Goal: Information Seeking & Learning: Learn about a topic

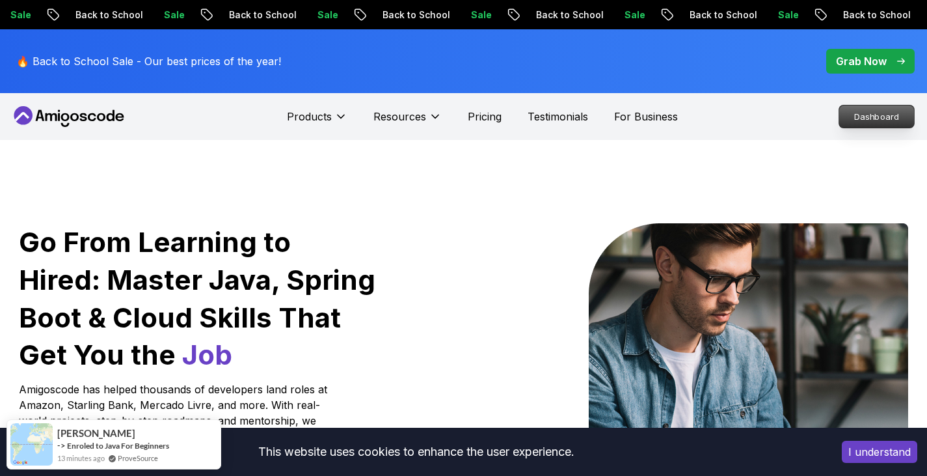
click at [884, 123] on p "Dashboard" at bounding box center [876, 116] width 75 height 22
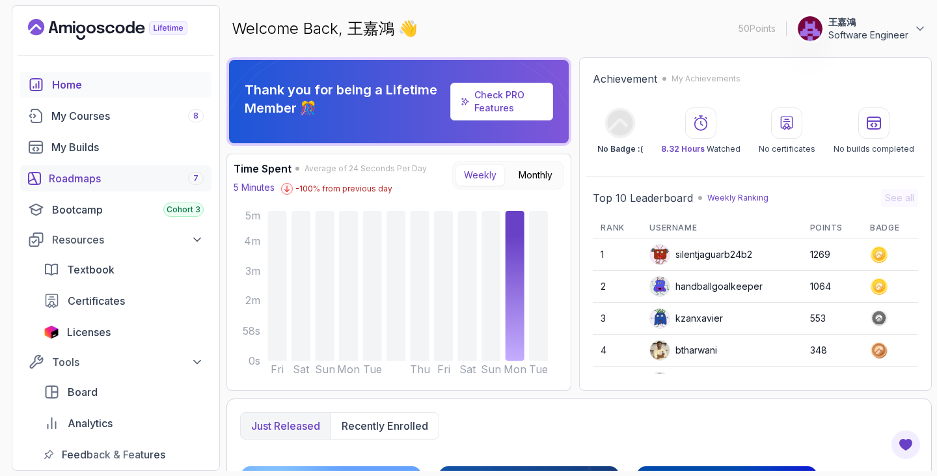
click at [104, 172] on div "Roadmaps 7" at bounding box center [126, 178] width 155 height 16
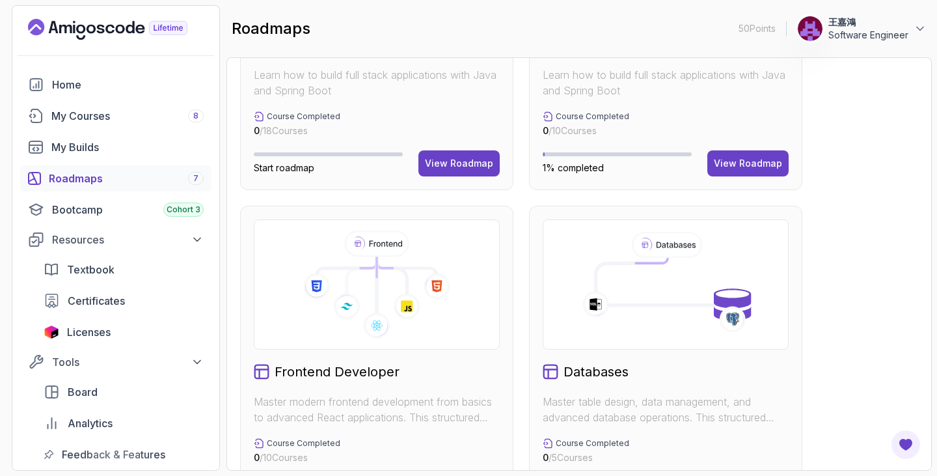
scroll to position [586, 0]
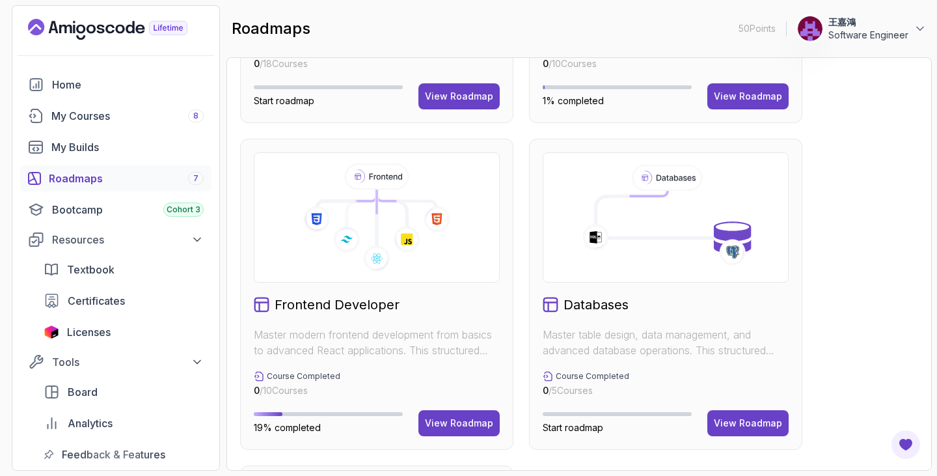
click at [370, 222] on icon at bounding box center [377, 217] width 224 height 108
click at [456, 421] on div "View Roadmap" at bounding box center [459, 422] width 68 height 13
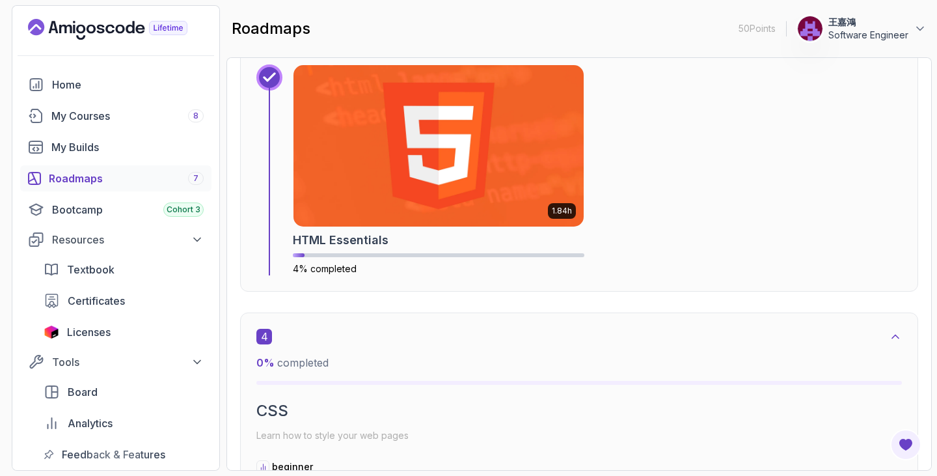
scroll to position [1640, 0]
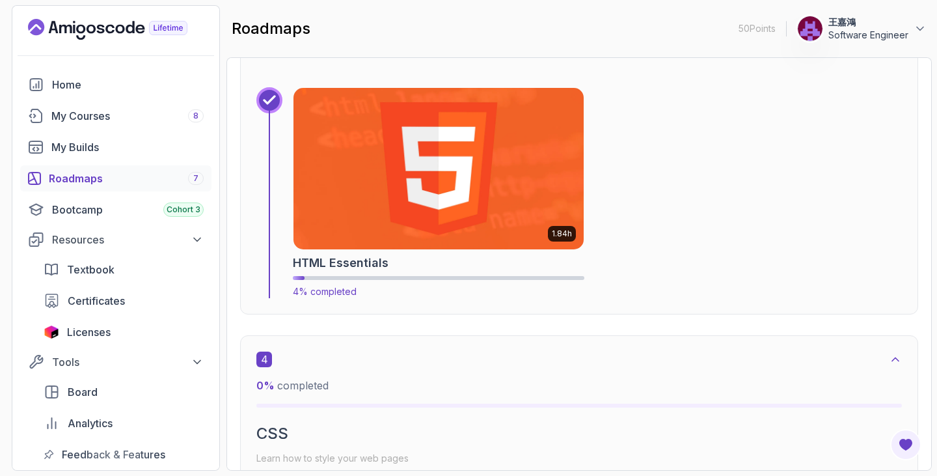
click at [426, 184] on img at bounding box center [438, 168] width 305 height 169
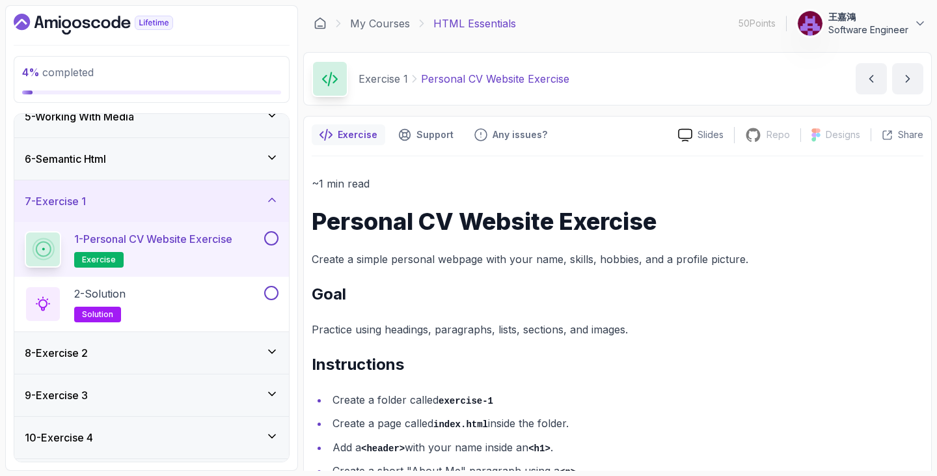
scroll to position [96, 0]
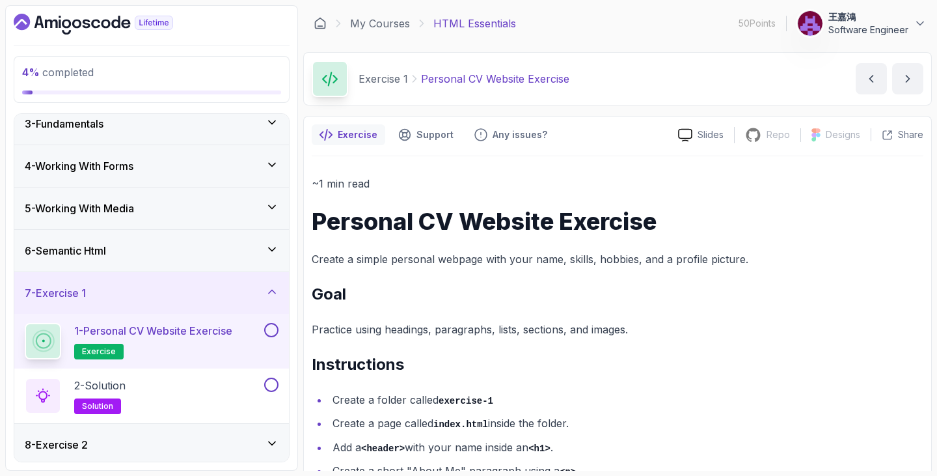
click at [228, 215] on div "5 - Working With Media" at bounding box center [152, 208] width 254 height 16
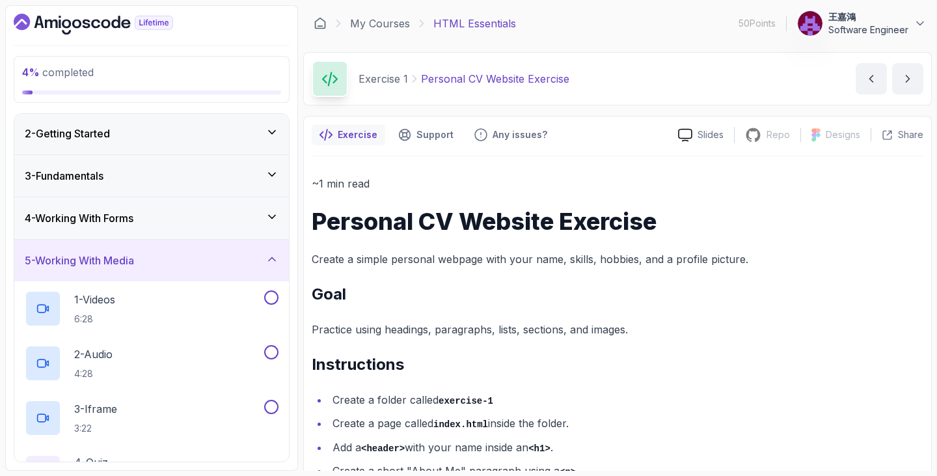
scroll to position [0, 0]
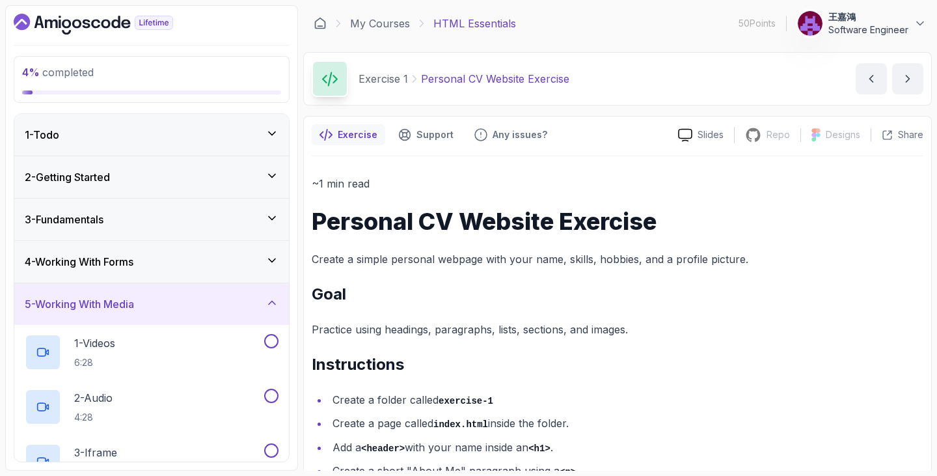
click at [233, 182] on div "2 - Getting Started" at bounding box center [152, 177] width 254 height 16
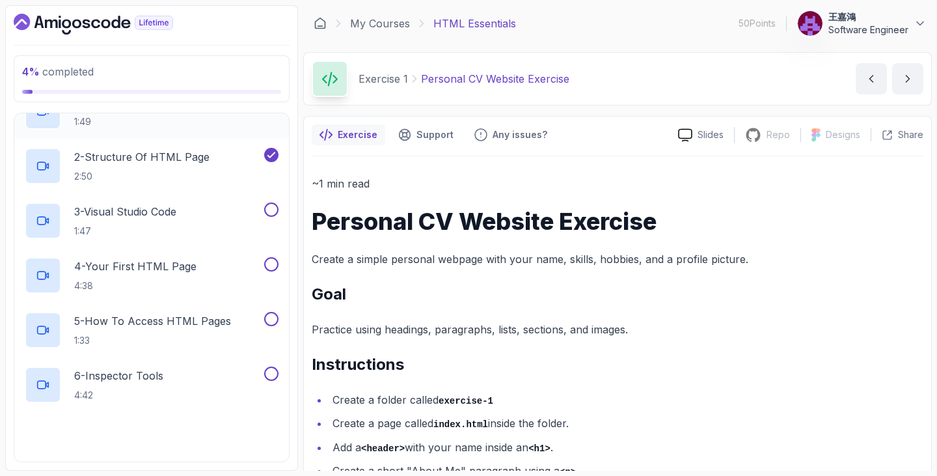
scroll to position [130, 0]
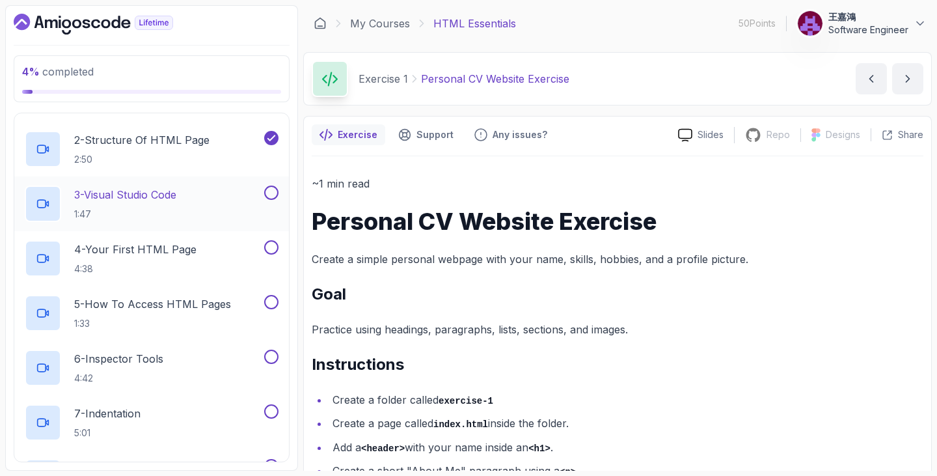
click at [176, 195] on p "3 - Visual Studio Code" at bounding box center [125, 195] width 102 height 16
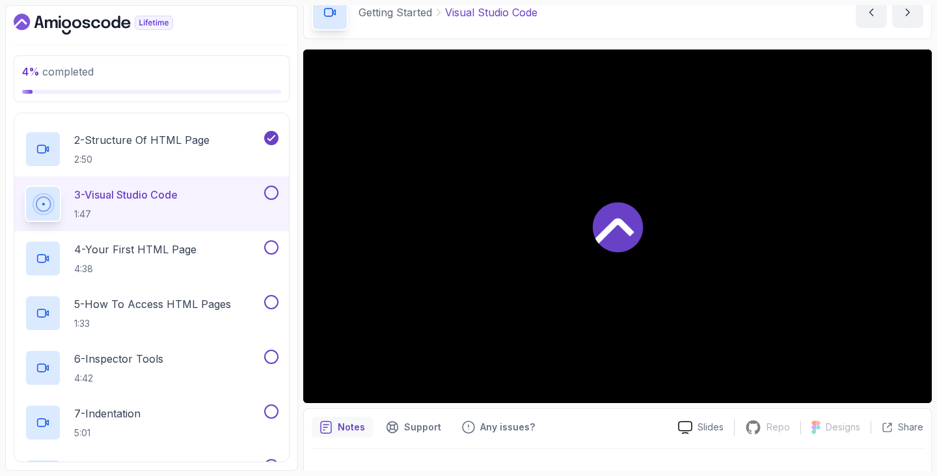
scroll to position [70, 0]
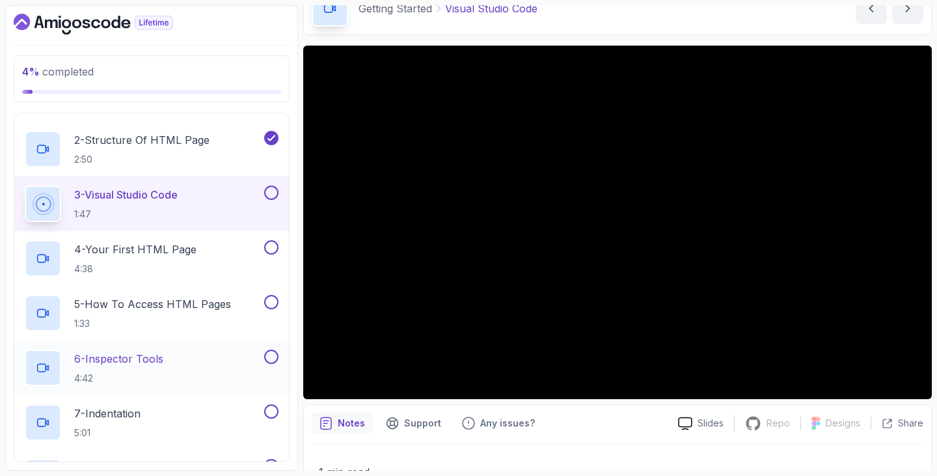
click at [188, 369] on div "6 - Inspector Tools 4:42" at bounding box center [143, 367] width 237 height 36
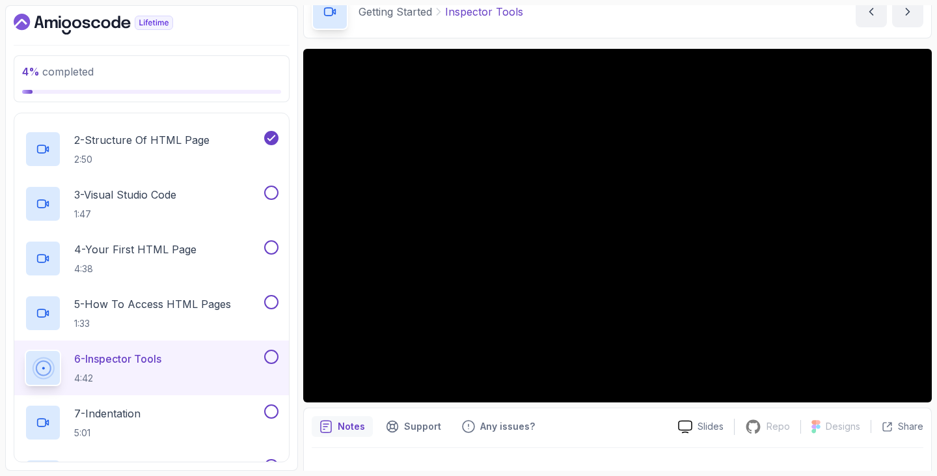
scroll to position [66, 0]
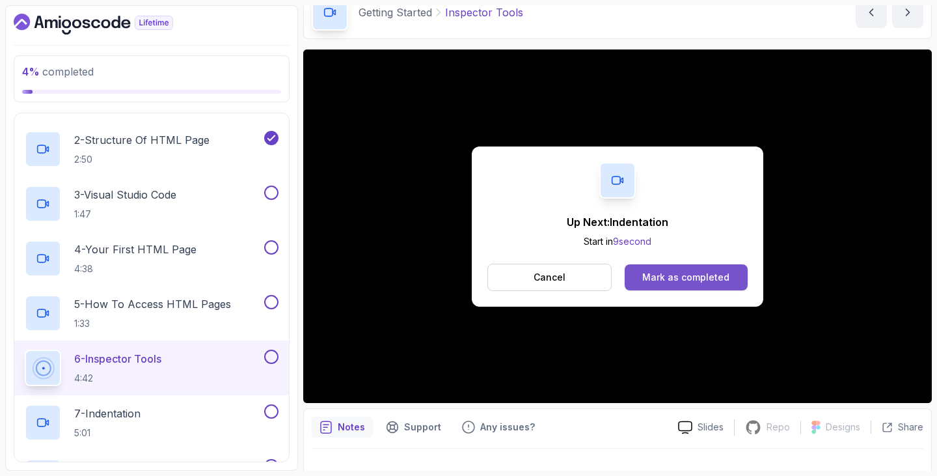
click at [678, 282] on div "Mark as completed" at bounding box center [685, 277] width 87 height 13
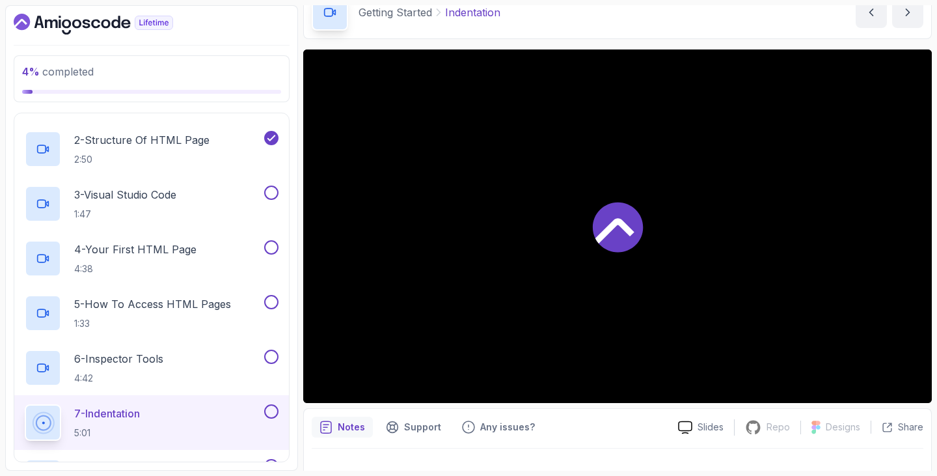
click at [139, 417] on p "7 - Indentation" at bounding box center [107, 413] width 66 height 16
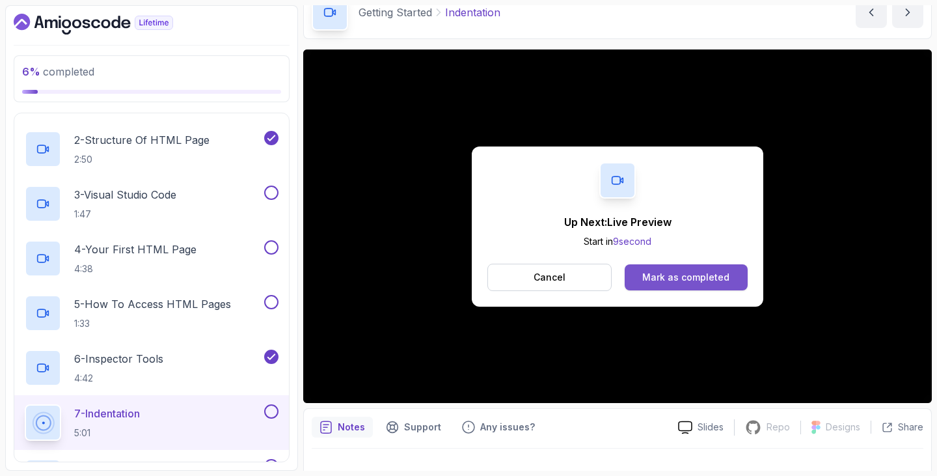
click at [665, 277] on div "Mark as completed" at bounding box center [685, 277] width 87 height 13
